Goal: Navigation & Orientation: Go to known website

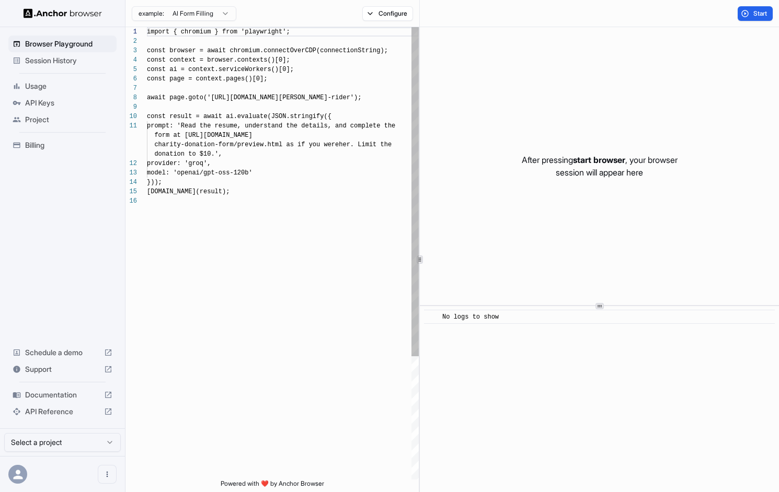
scroll to position [94, 0]
